Goal: Task Accomplishment & Management: Manage account settings

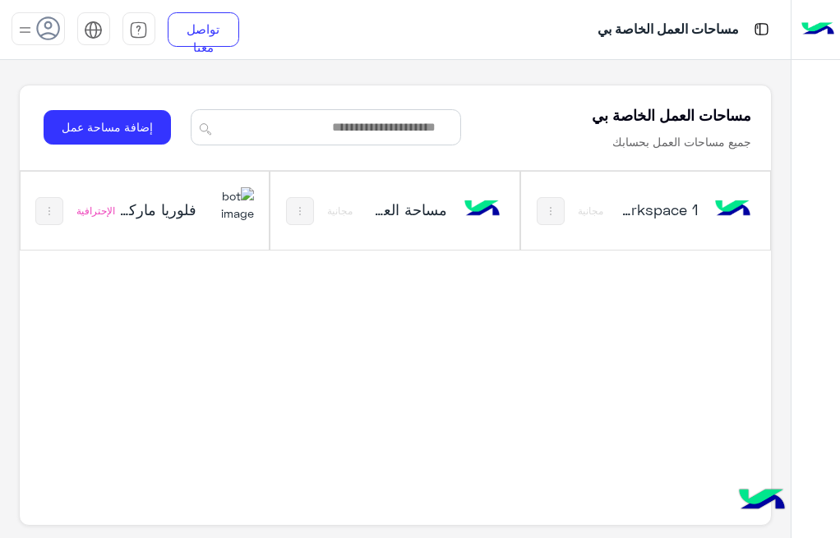
click at [236, 212] on img at bounding box center [232, 204] width 44 height 35
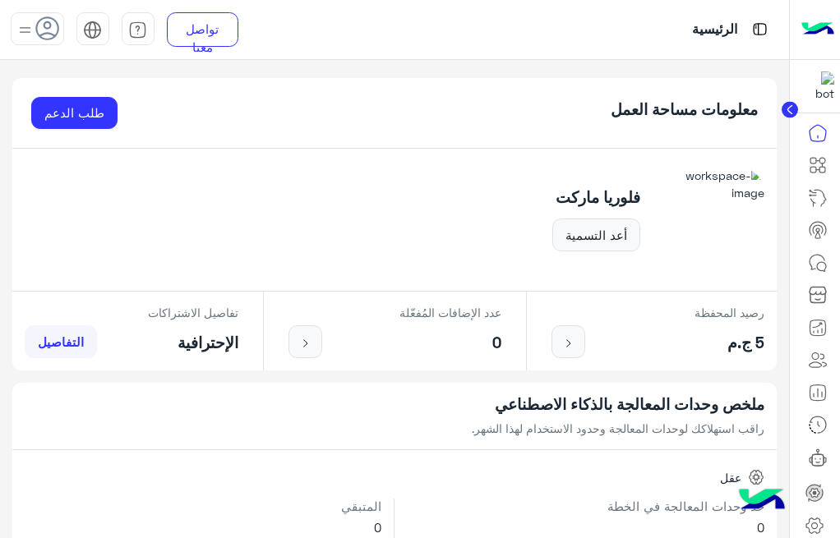
scroll to position [40, 0]
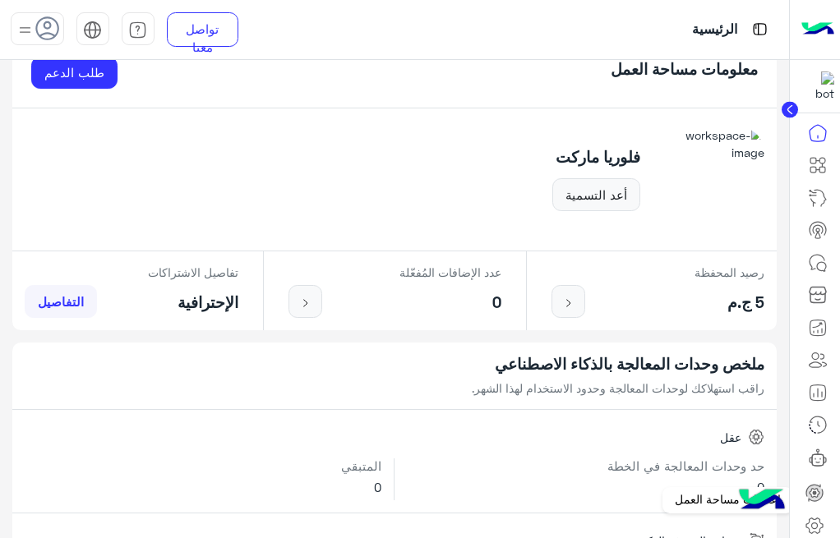
click at [816, 513] on link at bounding box center [815, 526] width 44 height 33
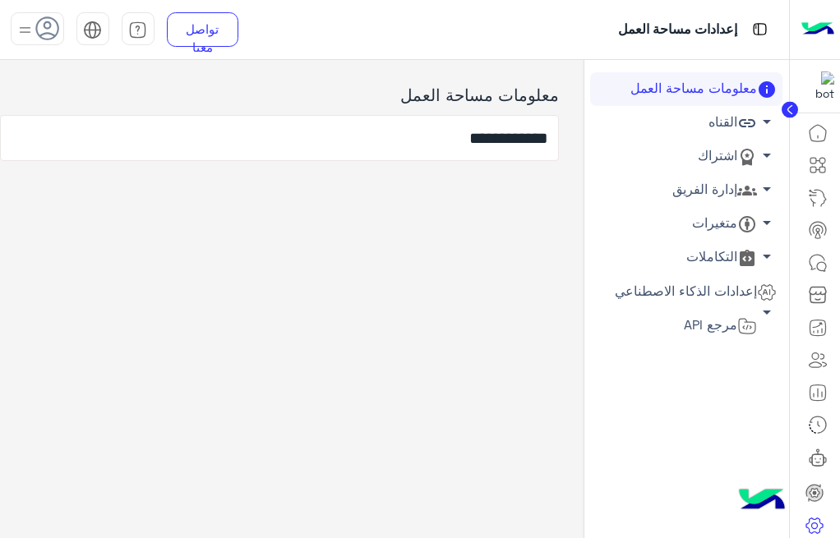
click at [727, 188] on link "إدارة الفريق arrow_drop_down" at bounding box center [686, 190] width 192 height 34
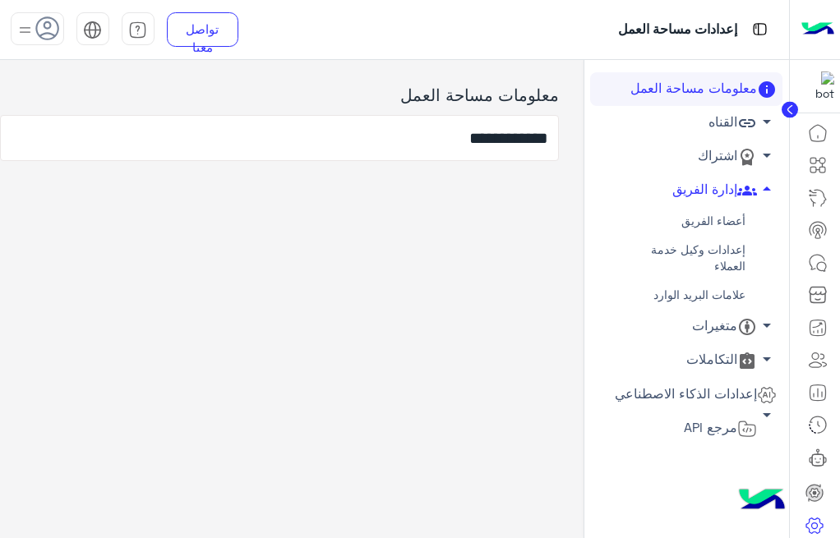
click at [721, 215] on link "أعضاء الفريق" at bounding box center [686, 221] width 192 height 29
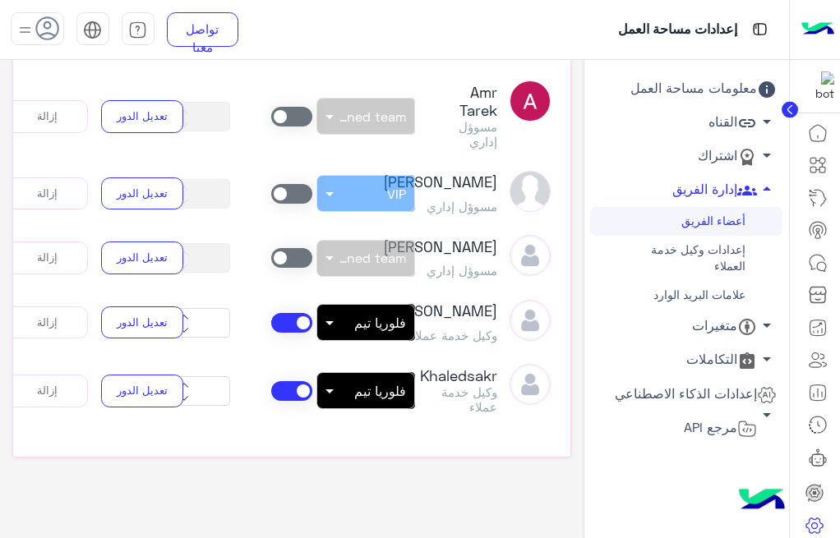
scroll to position [326, 0]
click at [75, 390] on button "إزالة" at bounding box center [47, 391] width 82 height 33
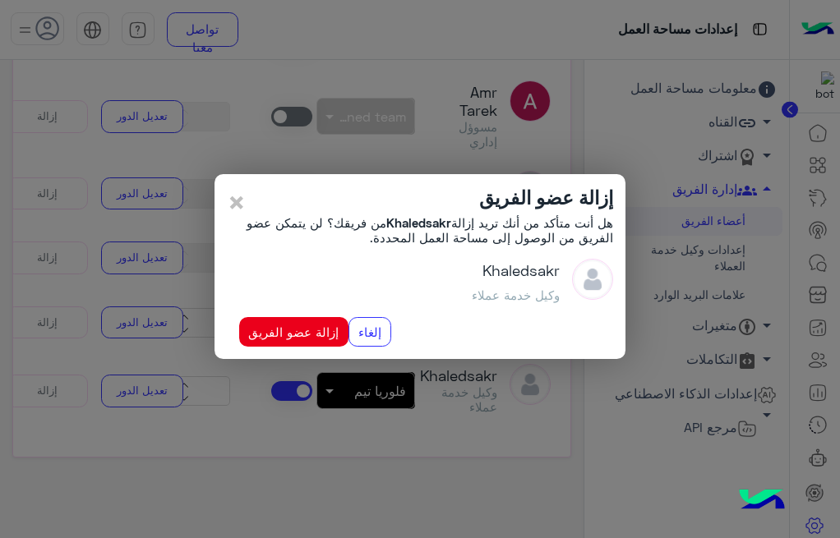
click at [313, 331] on button "إزالة عضو الفريق" at bounding box center [293, 332] width 109 height 30
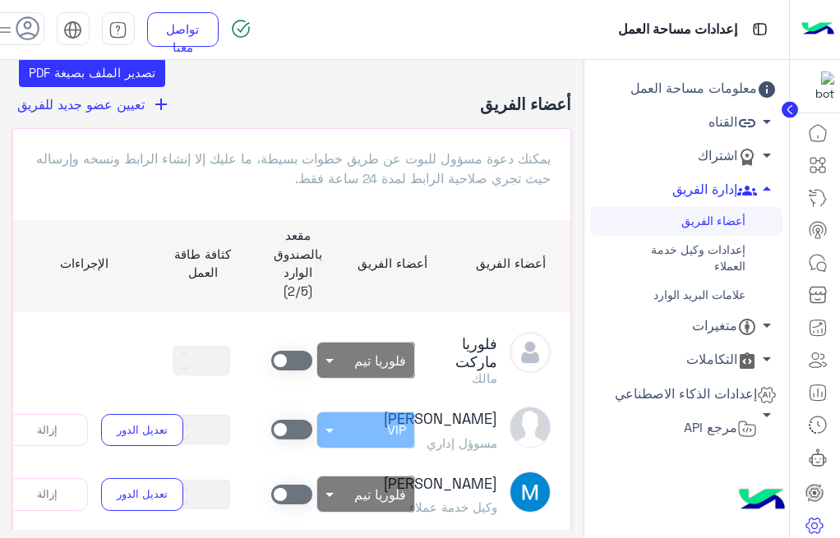
scroll to position [16, 0]
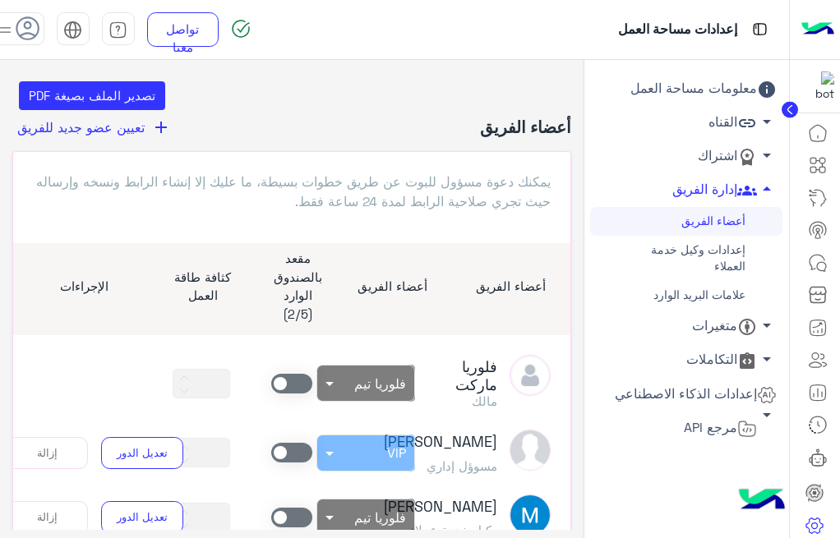
click at [132, 122] on span "تعيين عضو جديد للفريق" at bounding box center [80, 127] width 127 height 16
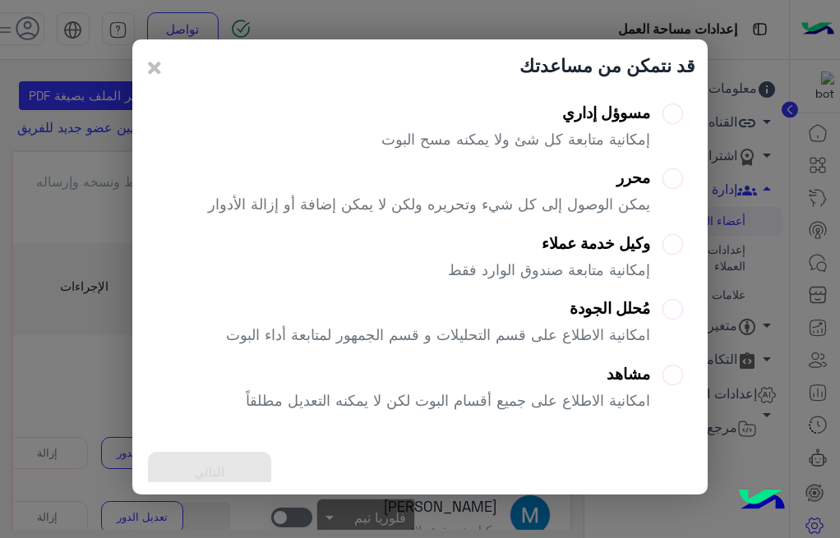
click at [580, 256] on div "وكيل خدمة عملاء إمكانية متابعة صندوق الوارد فقط" at bounding box center [549, 263] width 202 height 59
click at [220, 458] on button "التالي" at bounding box center [209, 472] width 123 height 40
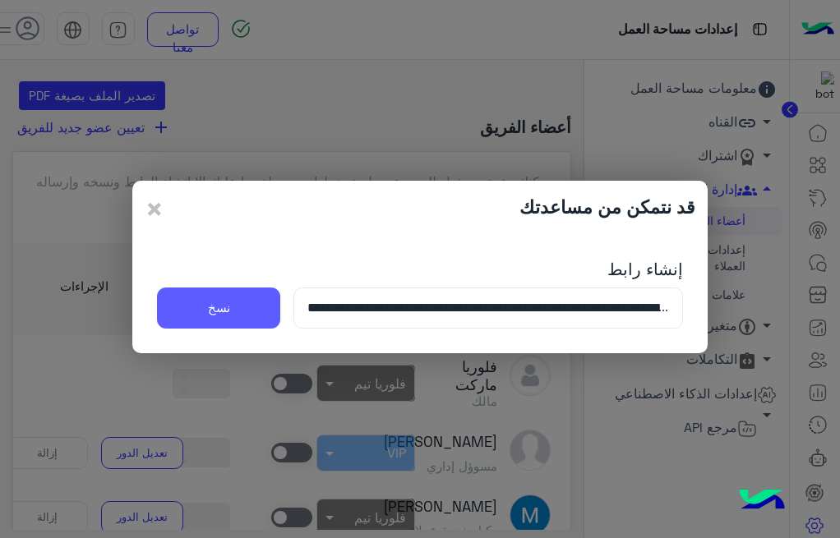
click at [238, 312] on button "نسخ" at bounding box center [218, 308] width 123 height 41
click at [146, 208] on span "×" at bounding box center [155, 208] width 20 height 37
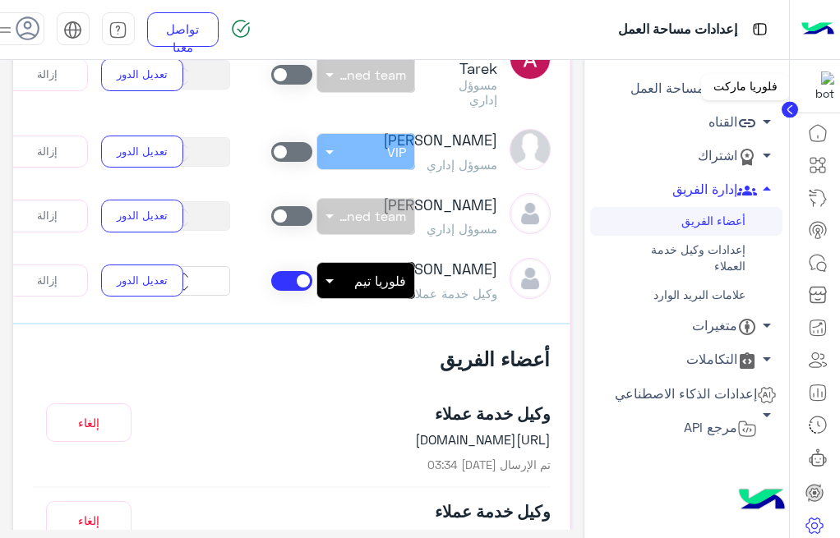
scroll to position [132, 0]
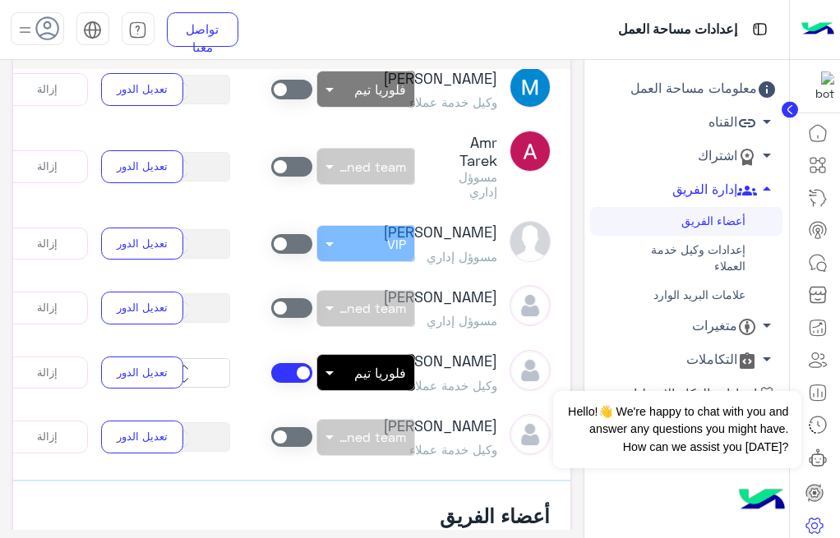
scroll to position [358, 0]
click at [293, 428] on span at bounding box center [291, 438] width 41 height 20
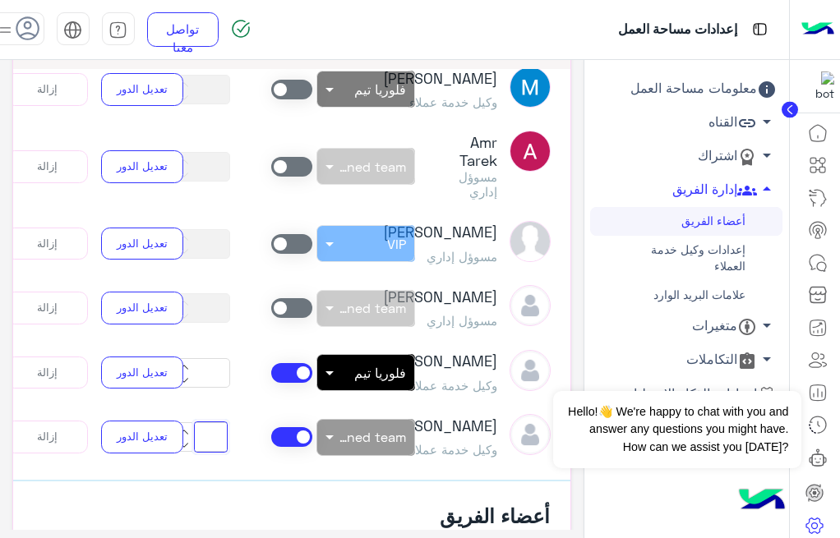
click at [226, 422] on input "**" at bounding box center [211, 437] width 34 height 31
click at [224, 422] on input "**" at bounding box center [211, 437] width 34 height 31
type input "*"
click at [358, 429] on span "Unassigned team" at bounding box center [351, 437] width 110 height 16
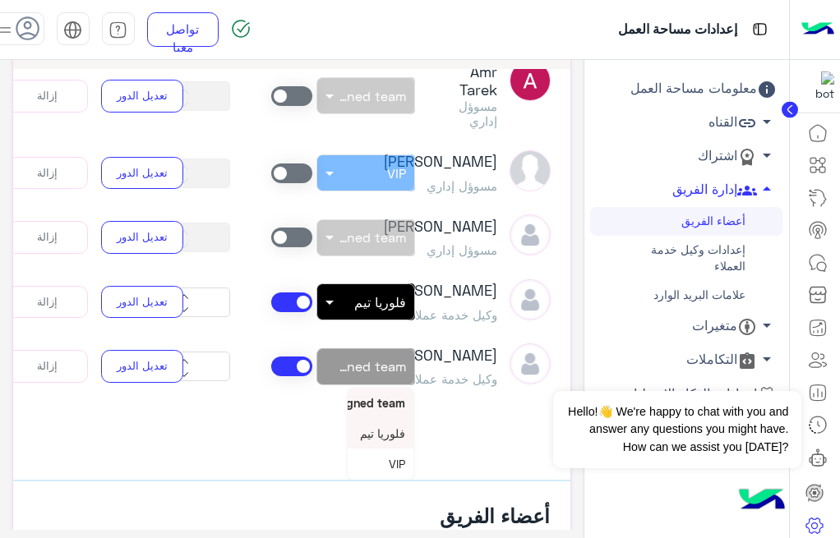
click at [390, 419] on div "فلوريا تيم" at bounding box center [381, 433] width 66 height 30
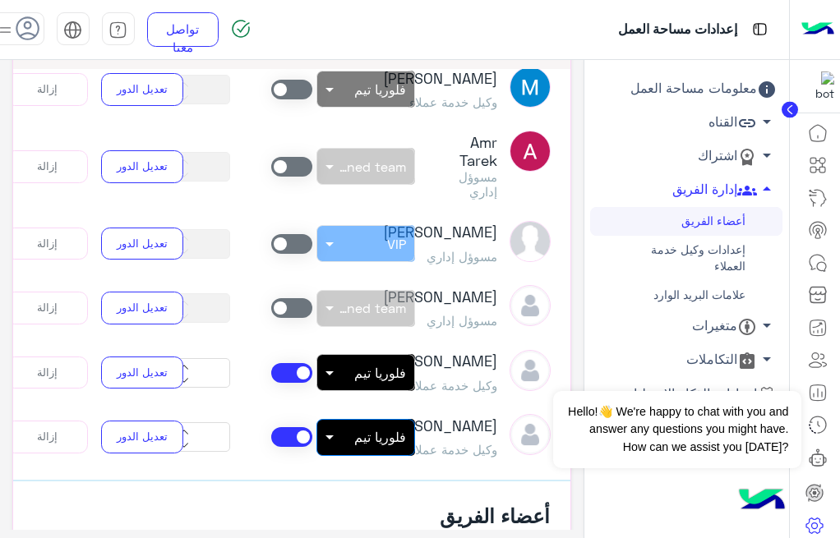
click at [320, 360] on article "فلوريا ماركت مالك بدون فريق × فلوريا تيم ** Sabrin Shawky مسوؤل إداري بدون فريق…" at bounding box center [291, 274] width 557 height 411
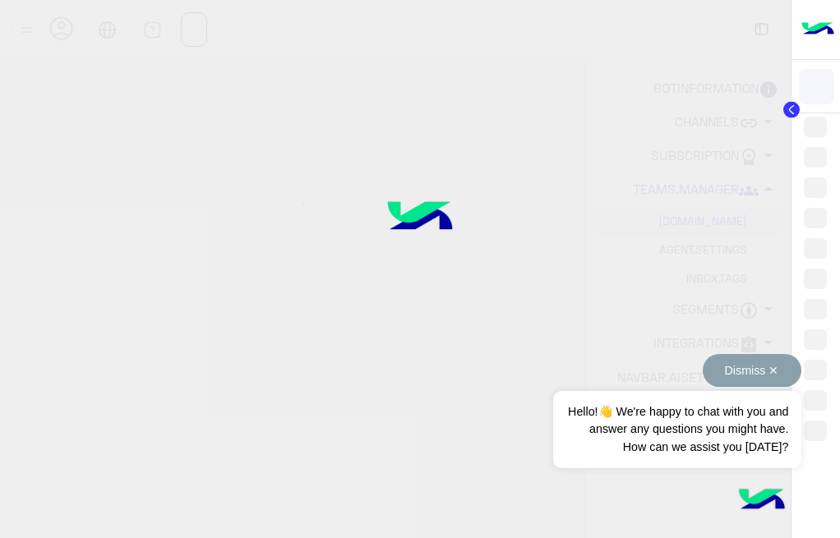
click at [703, 366] on button "Dismiss ✕" at bounding box center [752, 370] width 99 height 33
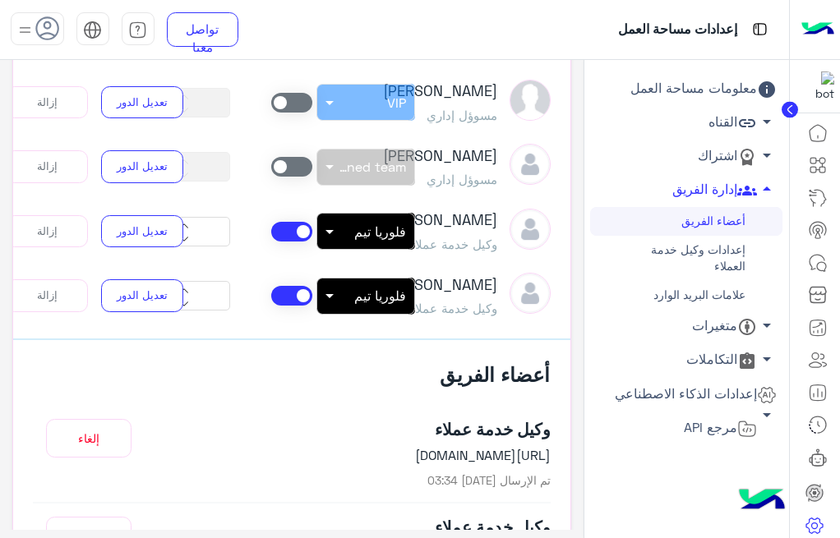
scroll to position [358, 0]
click at [24, 40] on img at bounding box center [25, 30] width 21 height 21
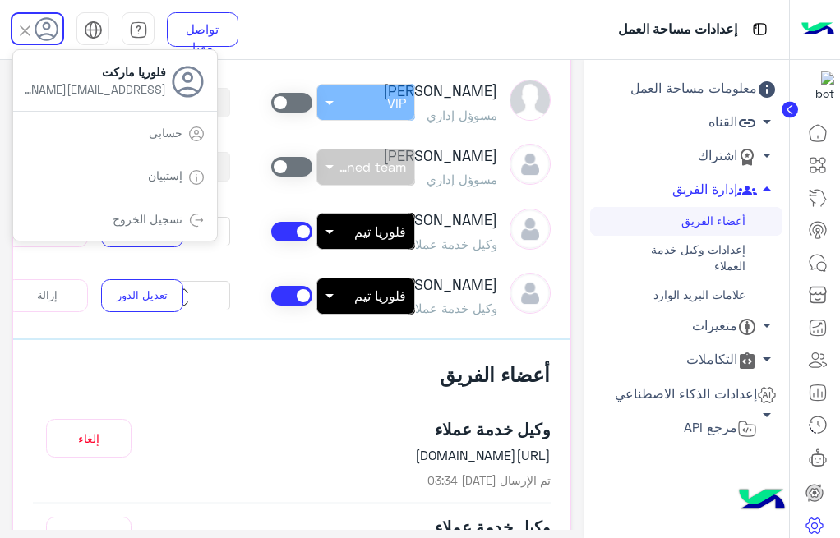
click at [97, 224] on div "تسجيل الخروج" at bounding box center [115, 220] width 204 height 44
click at [183, 220] on span "تسجيل الخروج" at bounding box center [147, 219] width 82 height 14
click at [180, 231] on div "تسجيل الخروج" at bounding box center [115, 220] width 204 height 44
click at [180, 221] on link "تسجيل الخروج" at bounding box center [148, 219] width 70 height 14
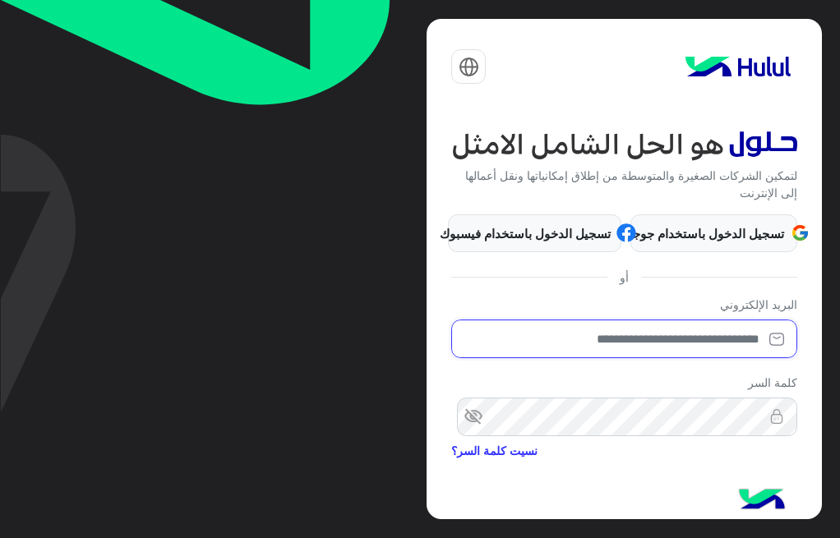
click at [694, 341] on input "email" at bounding box center [623, 339] width 345 height 39
type input "**********"
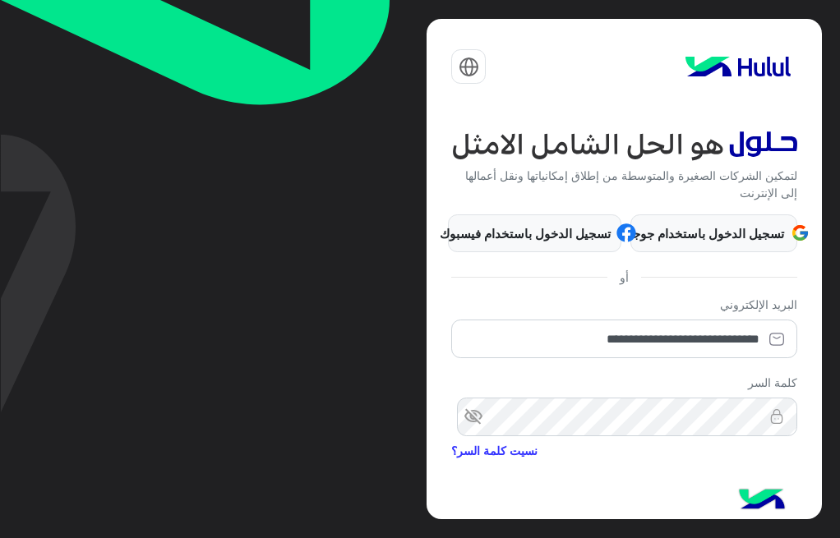
click at [474, 413] on span "visibility_off" at bounding box center [466, 418] width 30 height 30
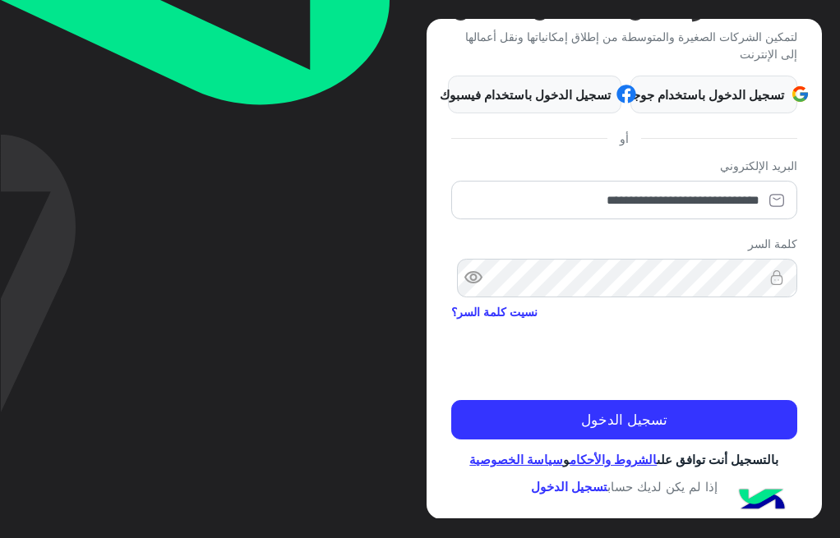
scroll to position [149, 0]
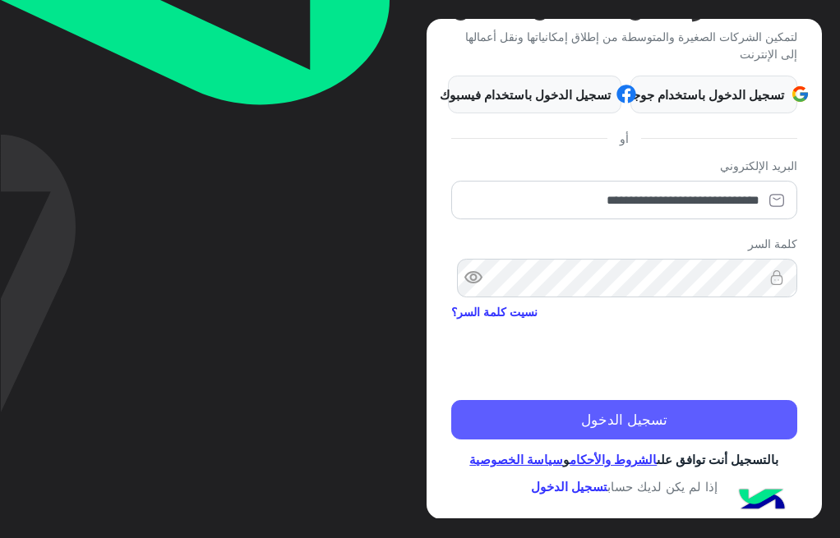
click at [689, 407] on button "تسجيل الدخول" at bounding box center [623, 419] width 345 height 39
